Goal: Information Seeking & Learning: Learn about a topic

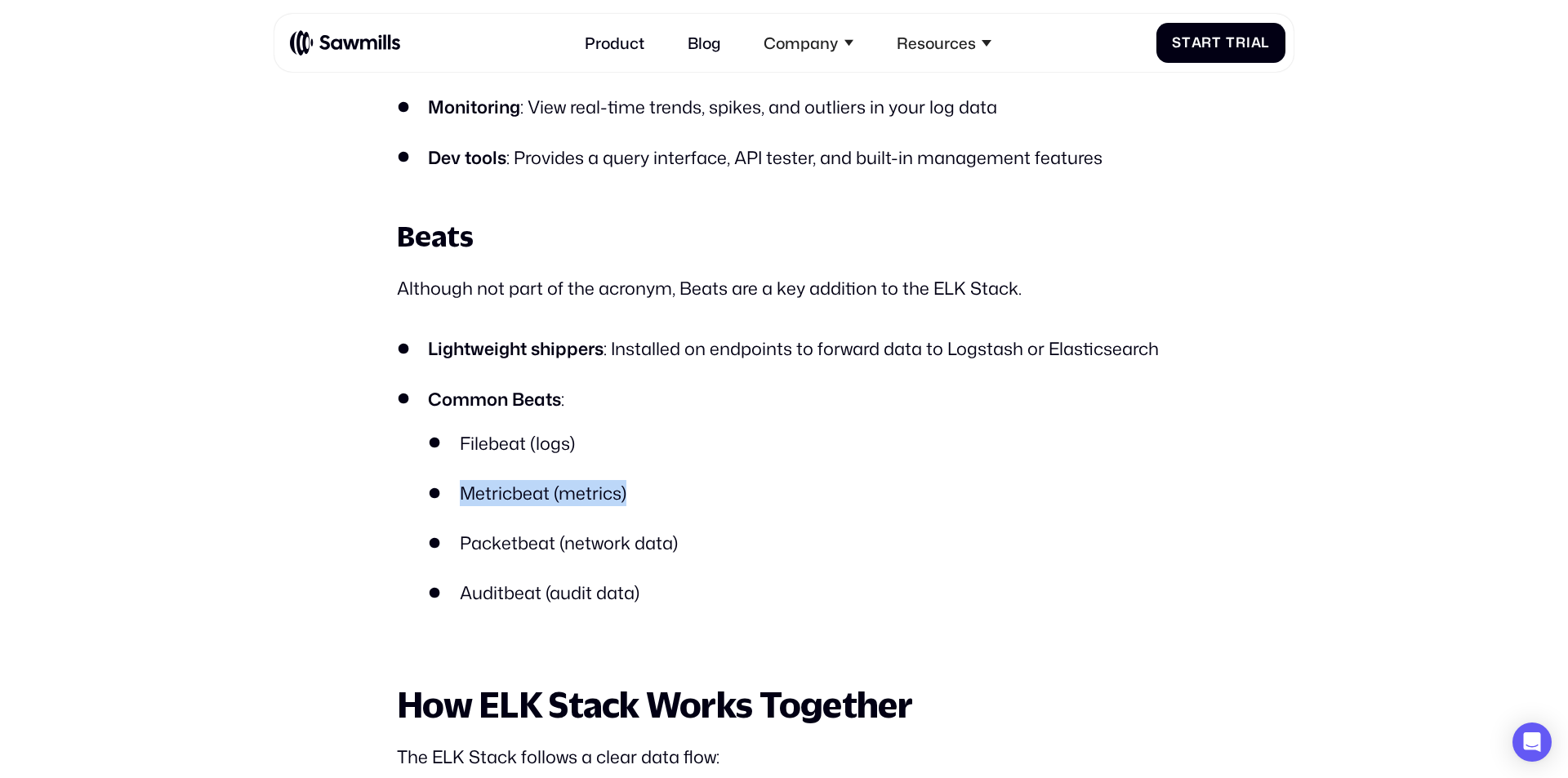
drag, startPoint x: 644, startPoint y: 492, endPoint x: 456, endPoint y: 492, distance: 188.0
click at [456, 492] on li "Metricbeat (metrics)" at bounding box center [799, 493] width 743 height 27
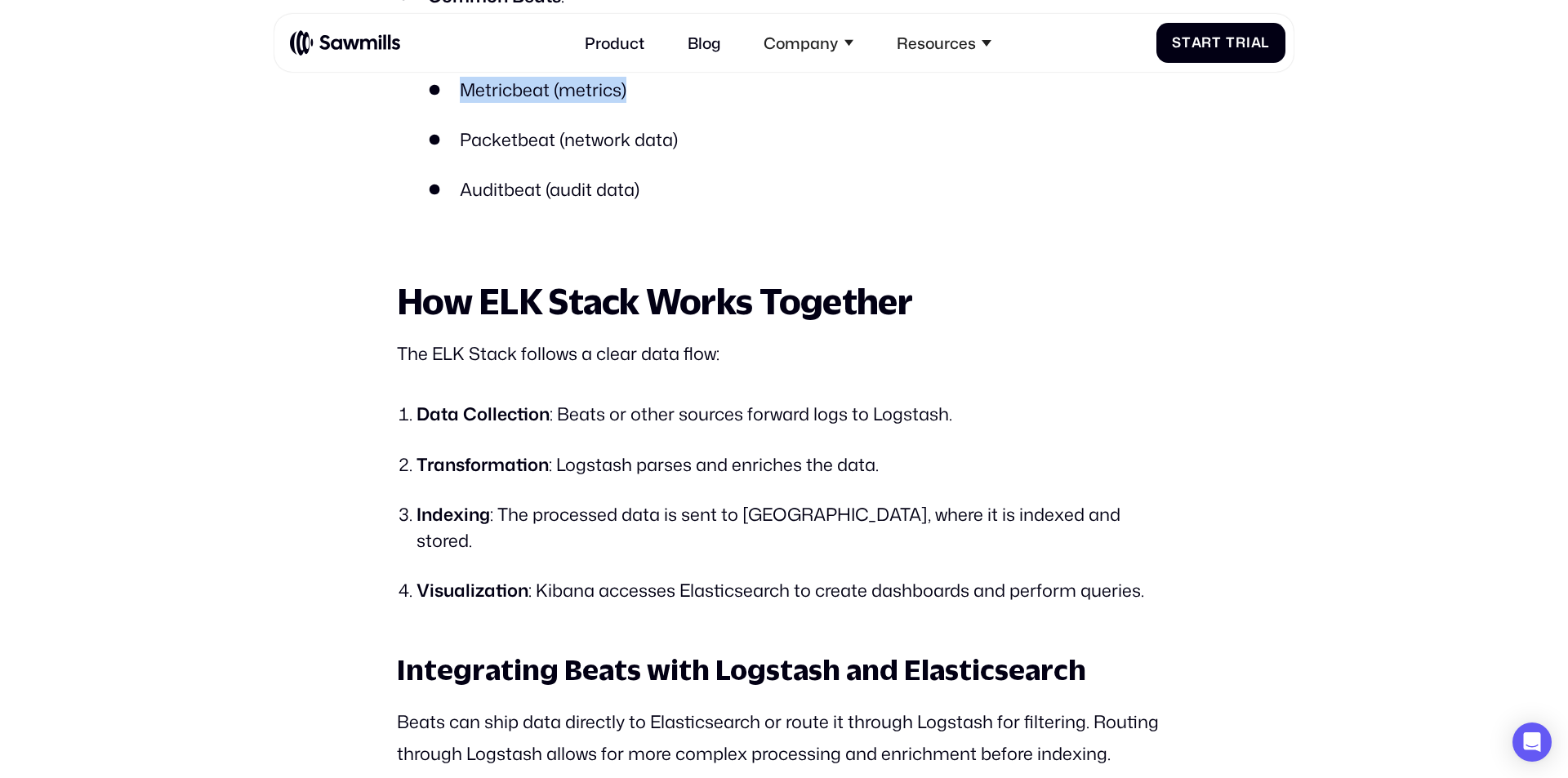
scroll to position [2650, 0]
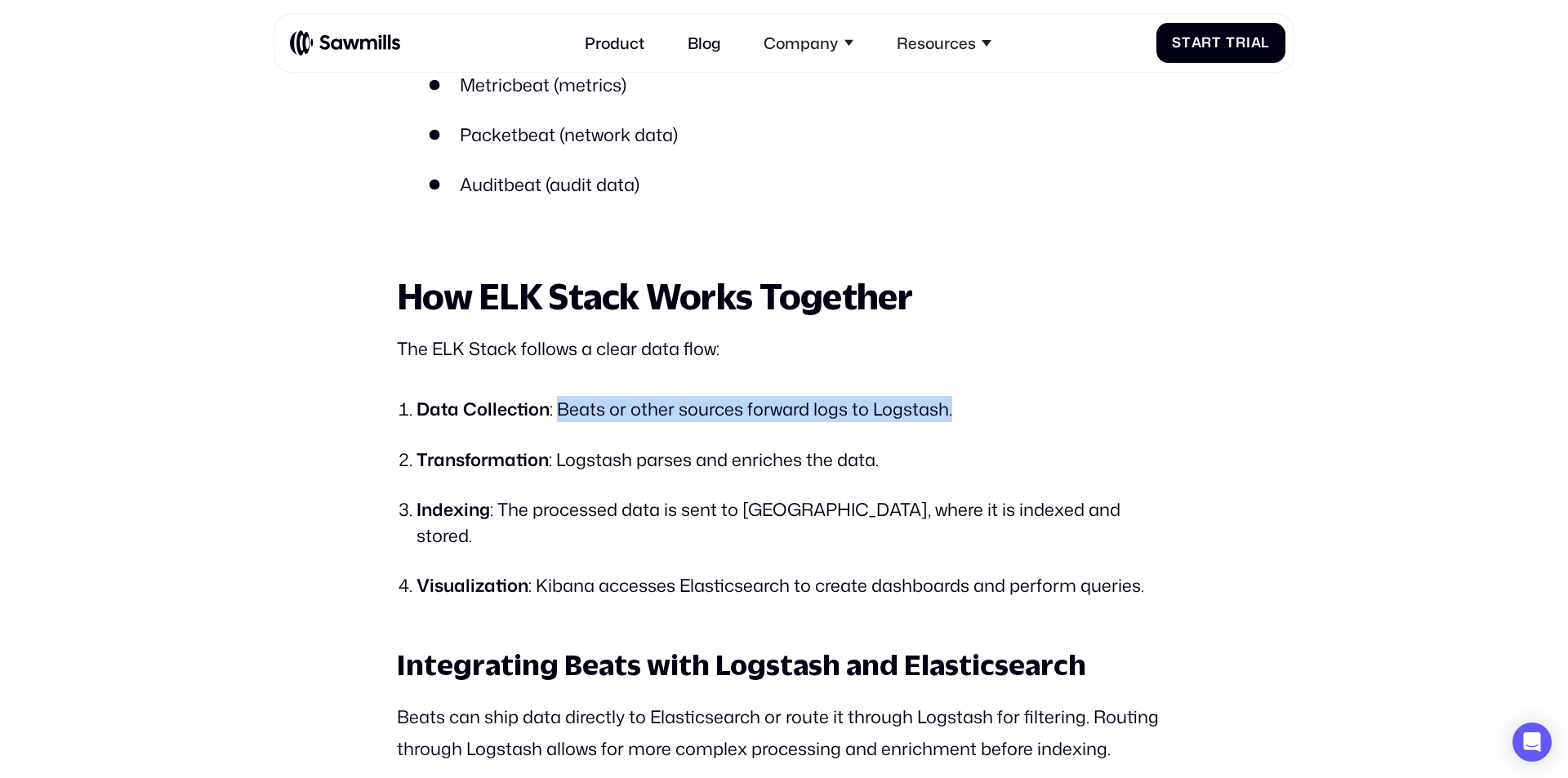
drag, startPoint x: 558, startPoint y: 405, endPoint x: 1015, endPoint y: 404, distance: 457.0
click at [1013, 410] on li "Data Collection : Beats or other sources forward logs to Logstash." at bounding box center [793, 409] width 754 height 27
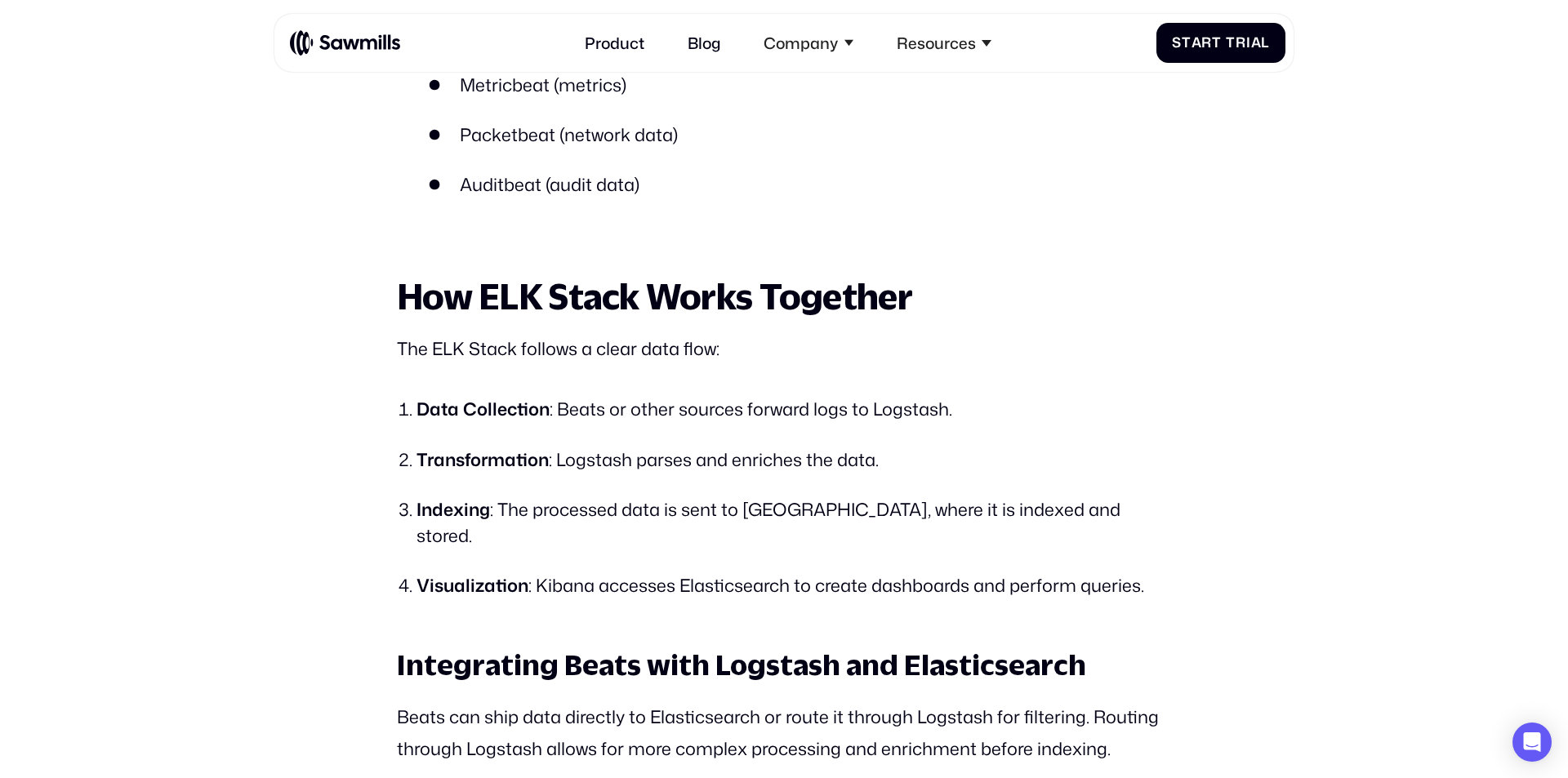
drag, startPoint x: 920, startPoint y: 283, endPoint x: 929, endPoint y: 291, distance: 12.0
click at [925, 284] on h2 "How ELK Stack Works Together" at bounding box center [783, 296] width 774 height 39
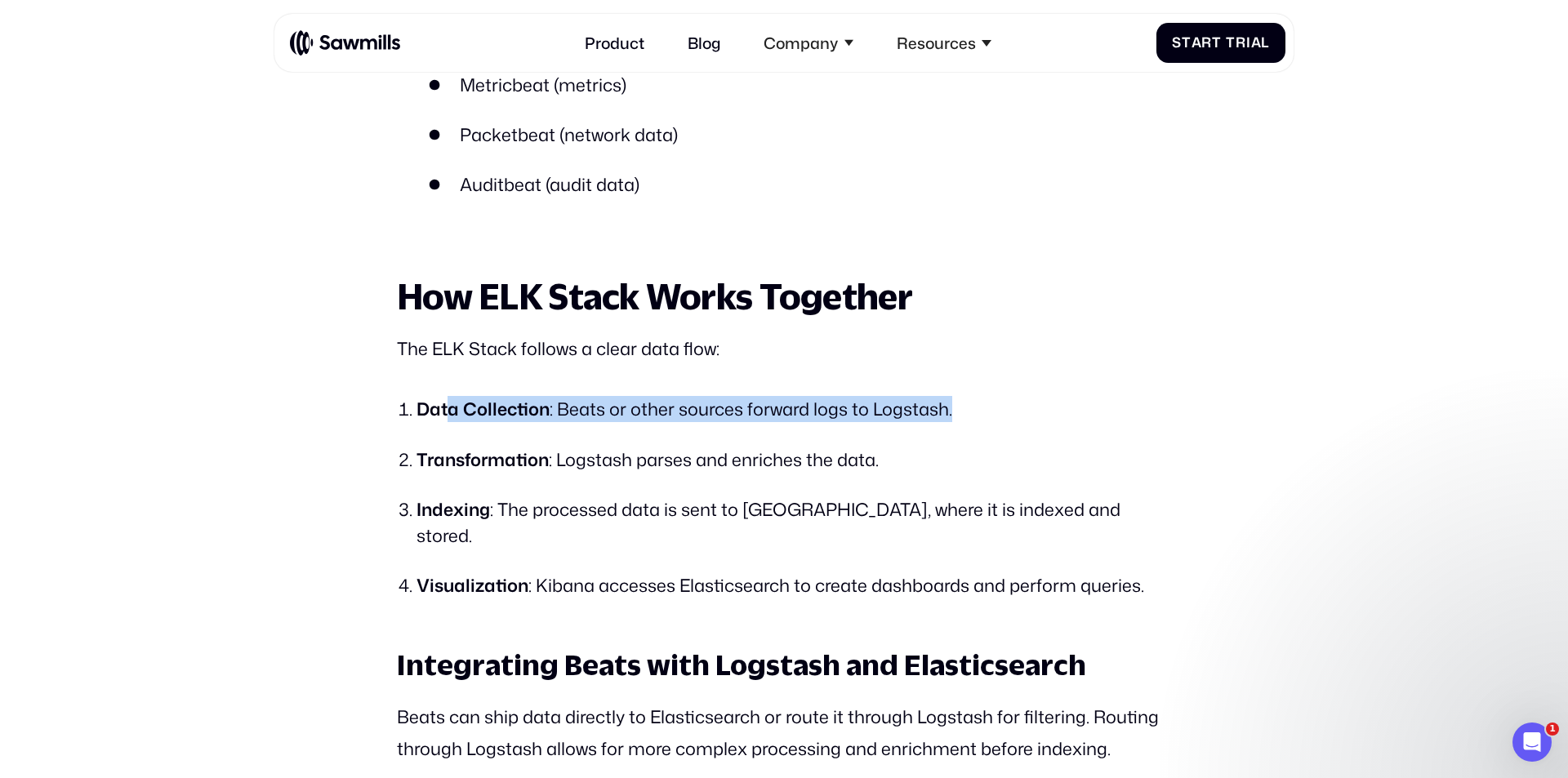
scroll to position [0, 0]
drag, startPoint x: 839, startPoint y: 401, endPoint x: 449, endPoint y: 399, distance: 390.0
click at [449, 399] on li "Data Collection : Beats or other sources forward logs to Logstash." at bounding box center [793, 409] width 754 height 27
click at [995, 398] on li "Data Collection : Beats or other sources forward logs to Logstash." at bounding box center [793, 409] width 754 height 27
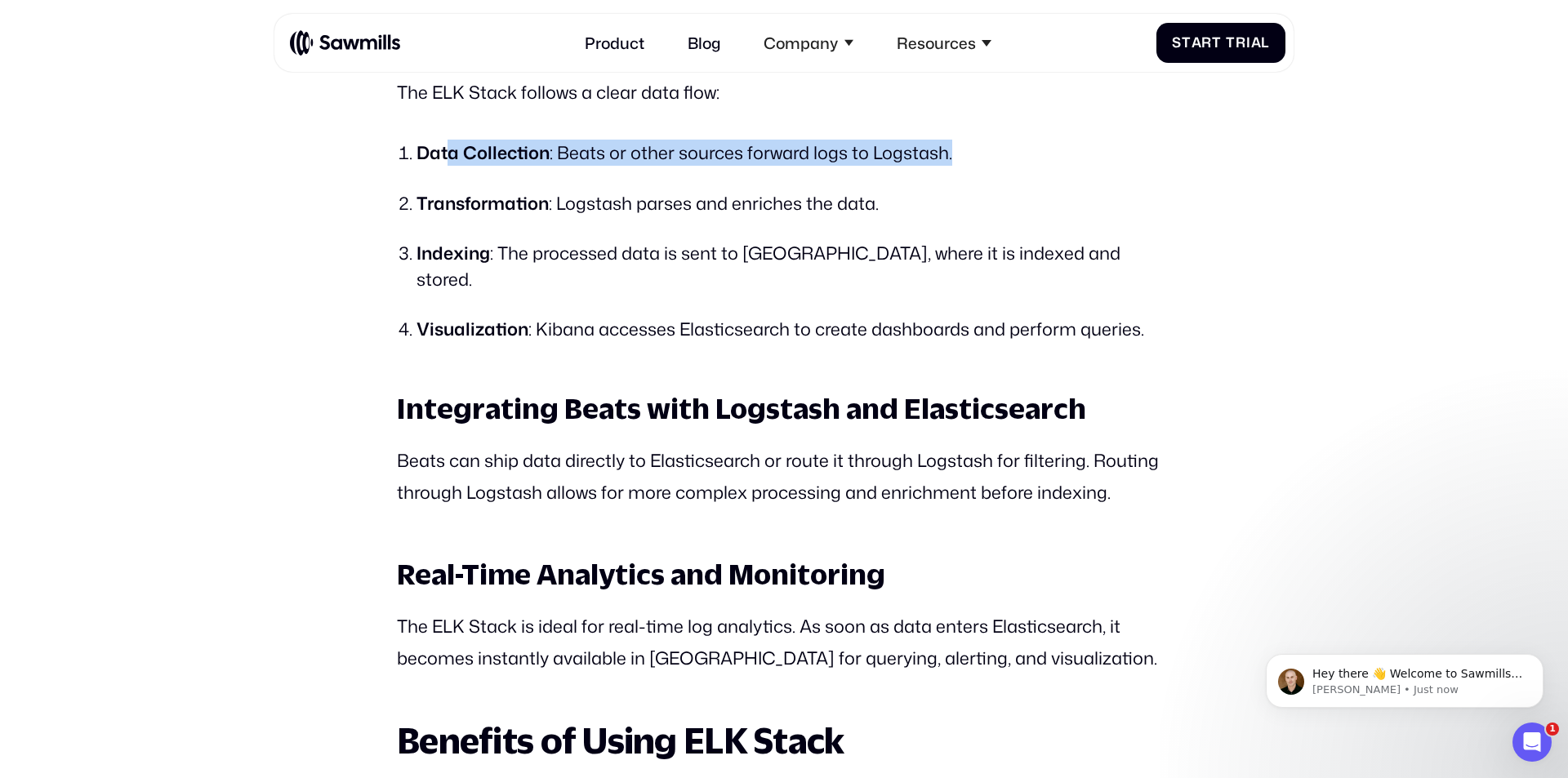
scroll to position [2914, 0]
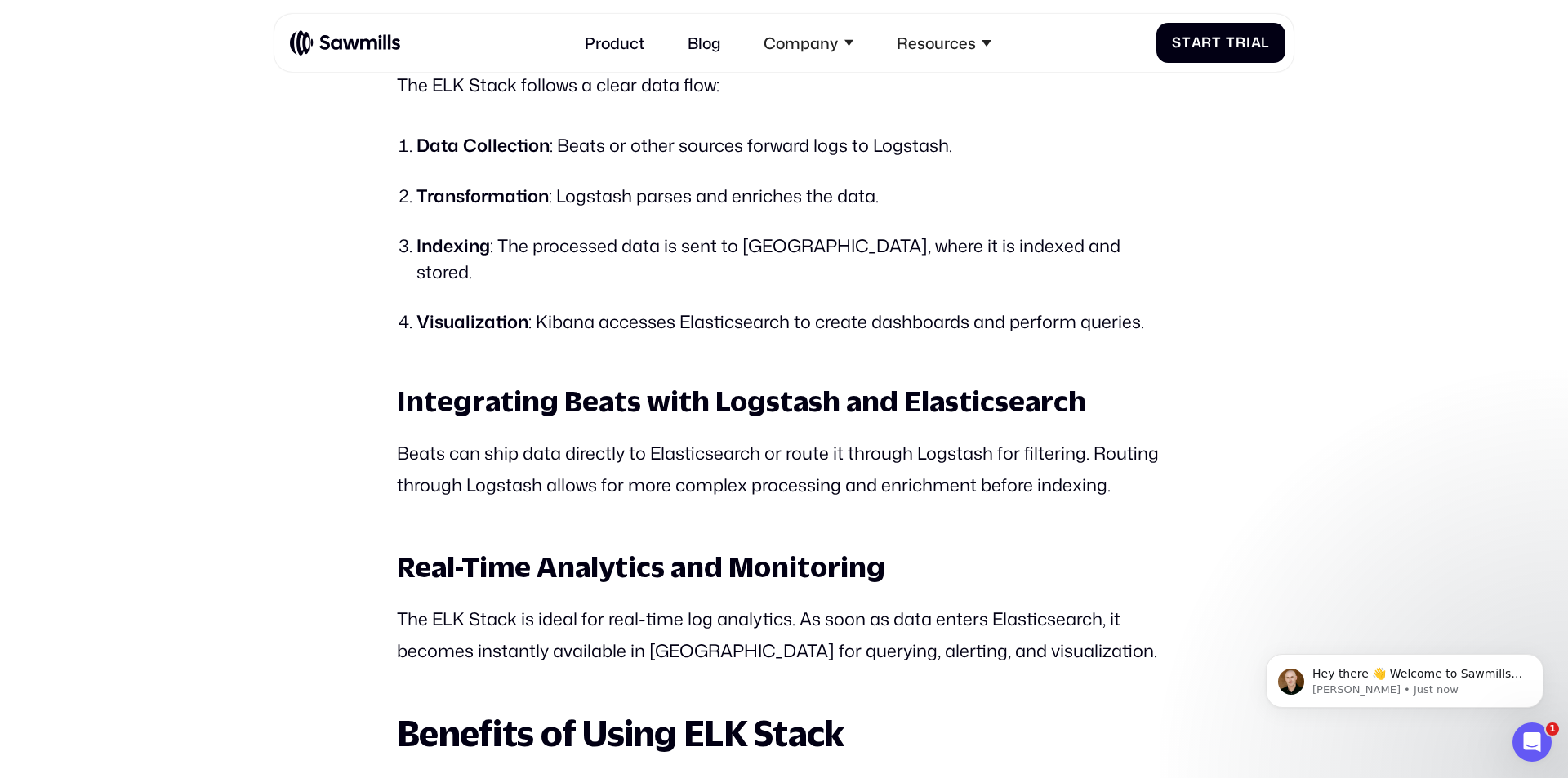
click at [675, 247] on li "Indexing : The processed data is sent to [GEOGRAPHIC_DATA], where it is indexed…" at bounding box center [793, 260] width 754 height 53
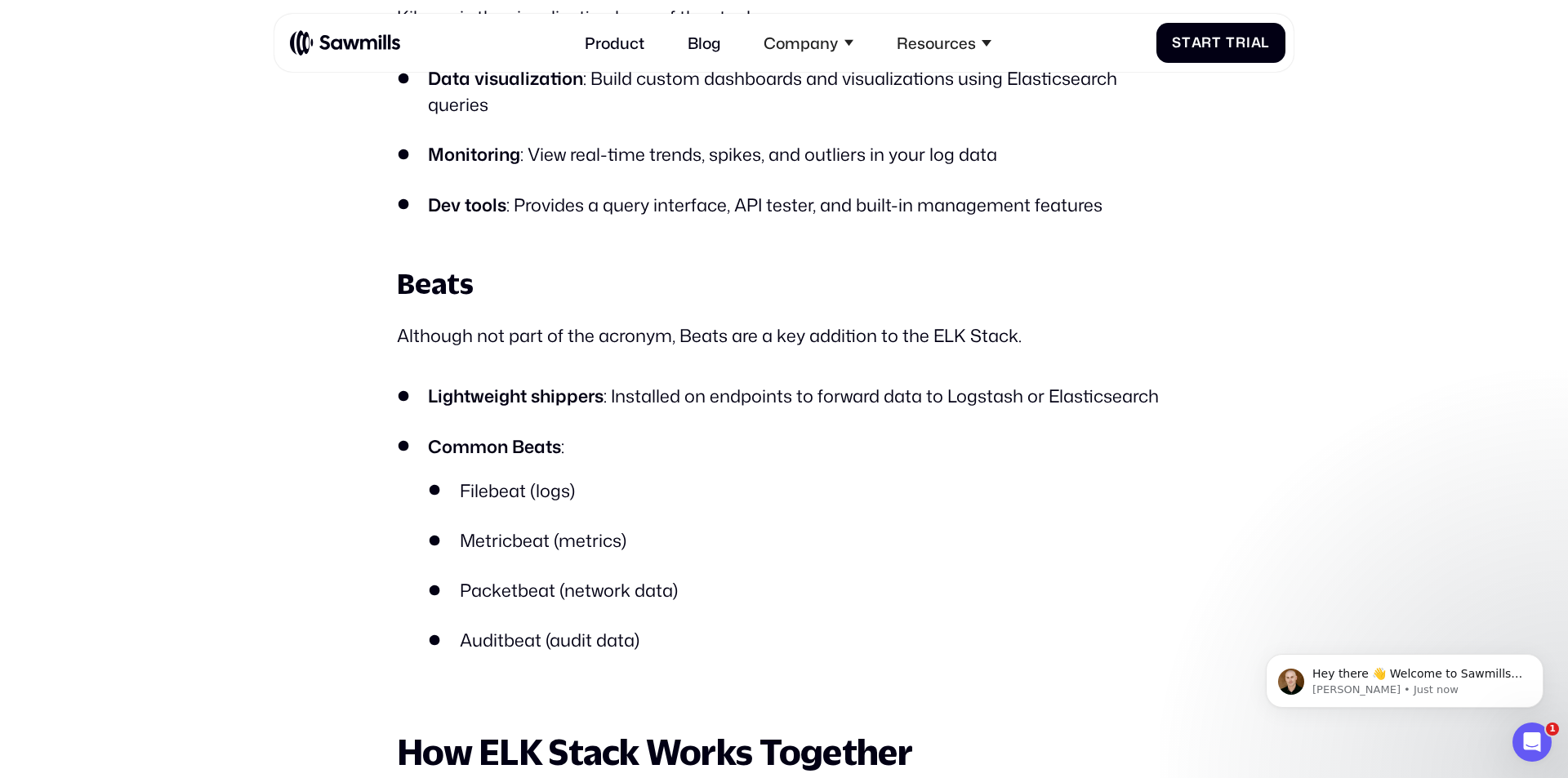
scroll to position [2191, 0]
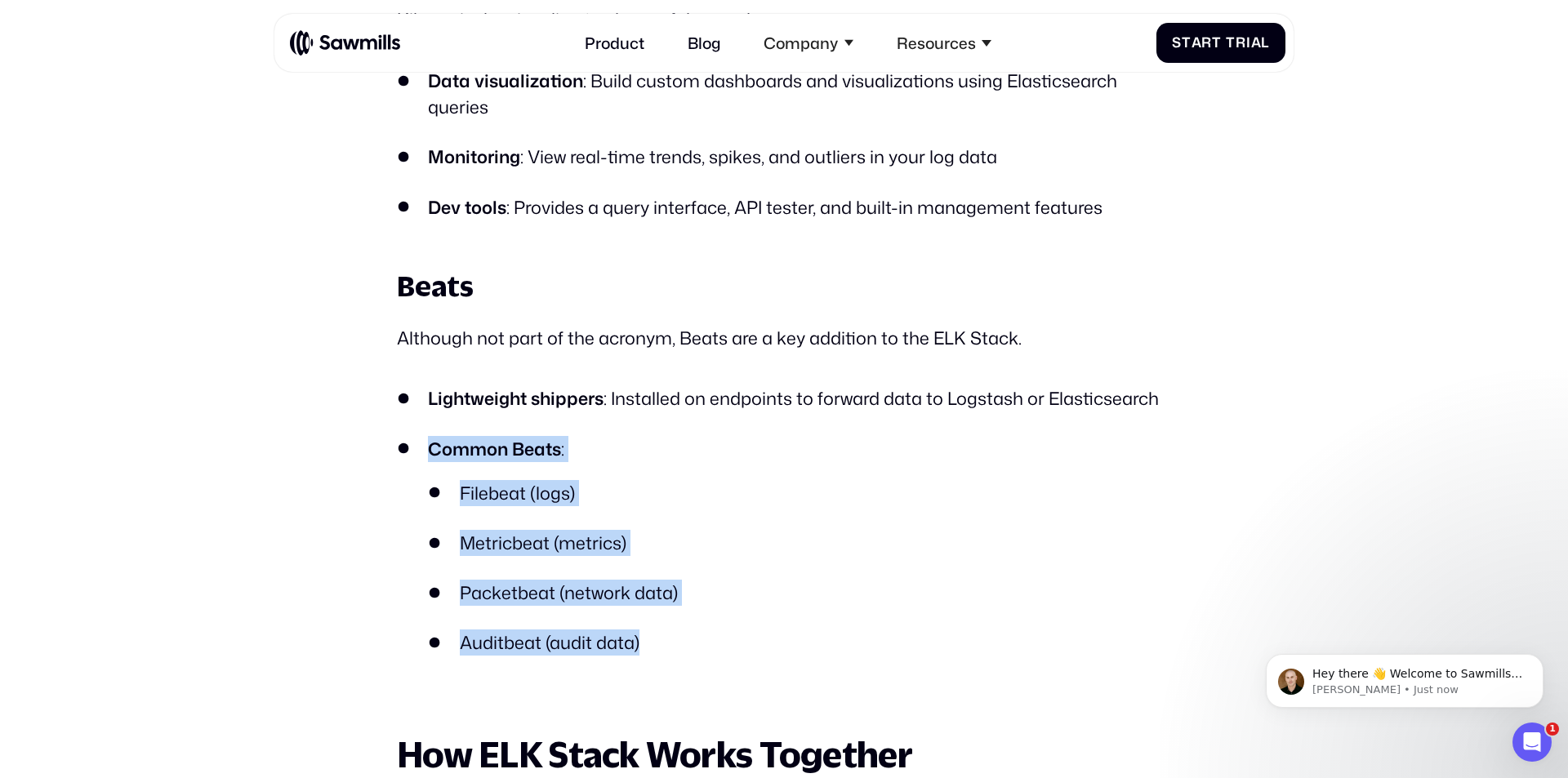
drag, startPoint x: 660, startPoint y: 643, endPoint x: 427, endPoint y: 444, distance: 306.4
click at [427, 444] on li "Common Beats : Filebeat (logs) Metricbeat (metrics) Packetbeat (network data) A…" at bounding box center [783, 562] width 774 height 252
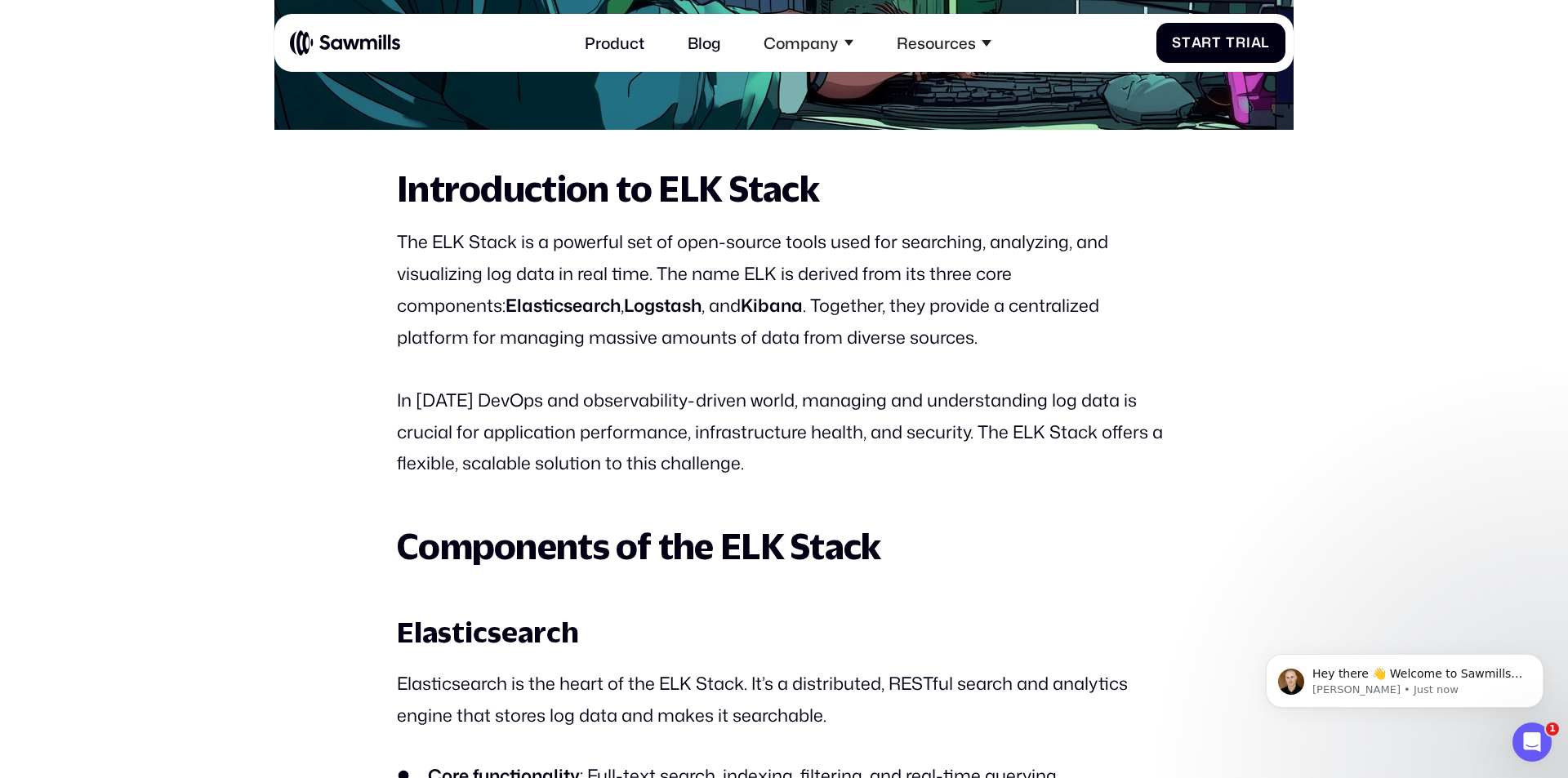
scroll to position [881, 0]
